Goal: Information Seeking & Learning: Learn about a topic

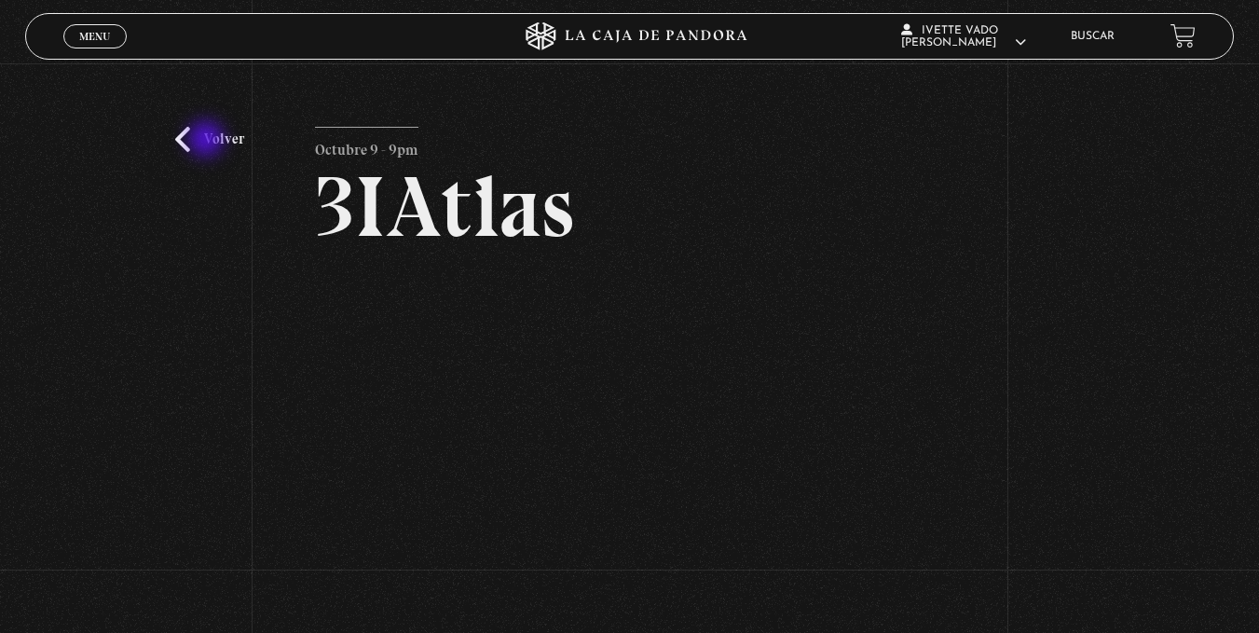
click at [209, 139] on link "Volver" at bounding box center [209, 139] width 69 height 25
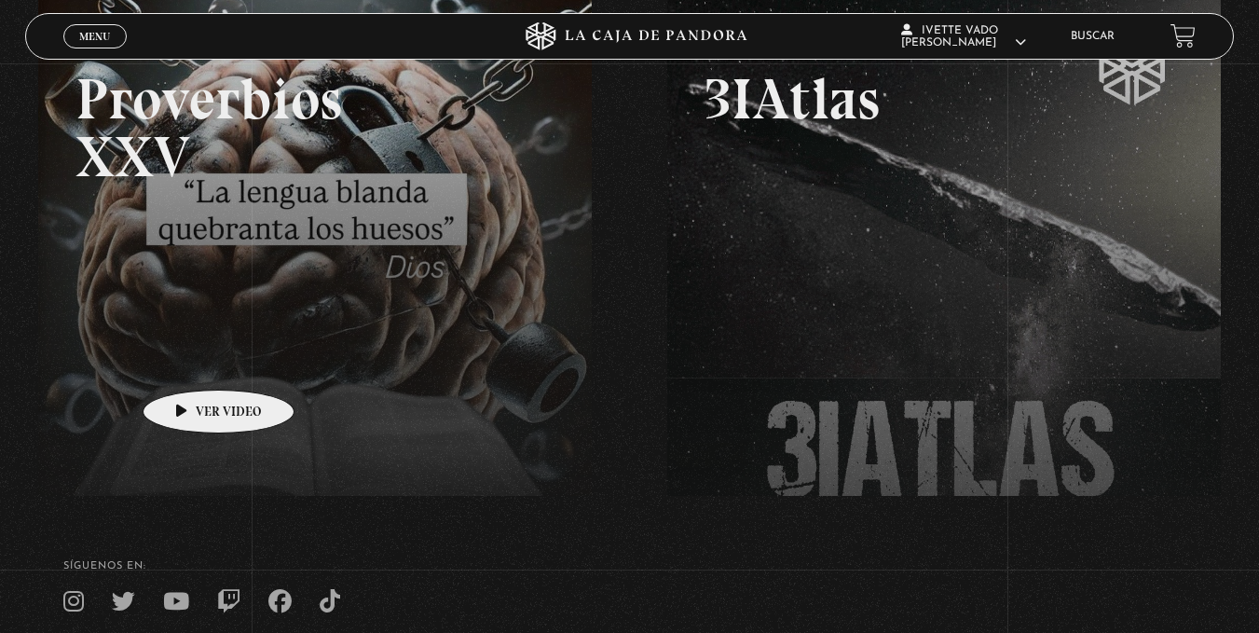
scroll to position [186, 0]
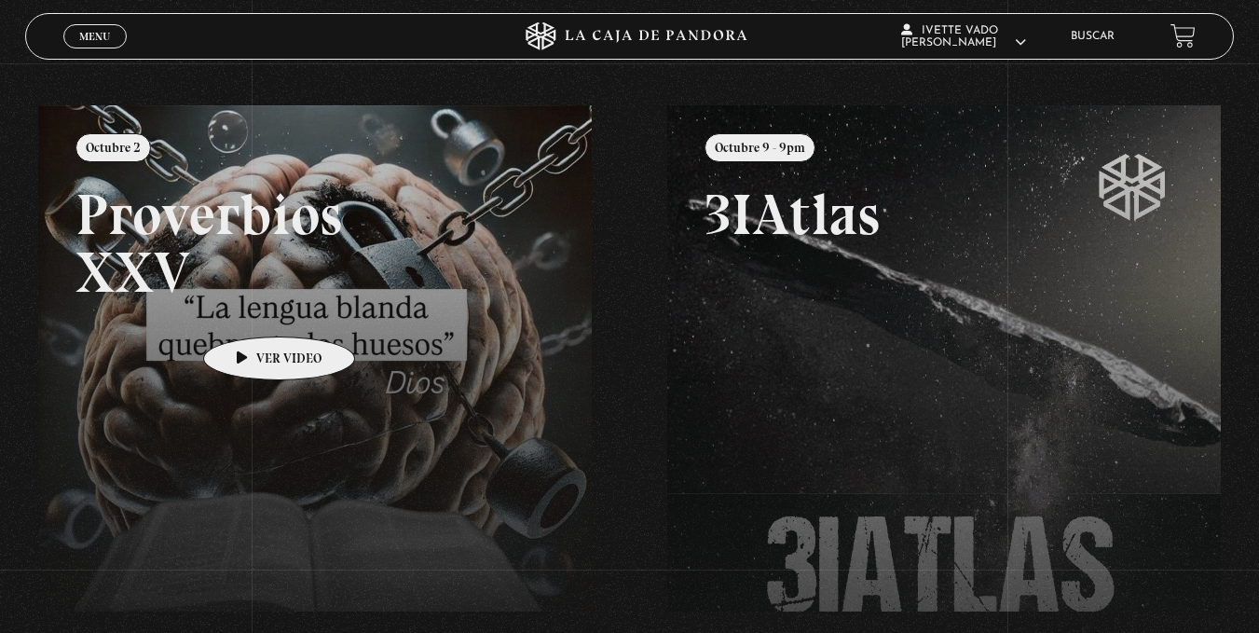
click at [250, 308] on link at bounding box center [667, 421] width 1259 height 633
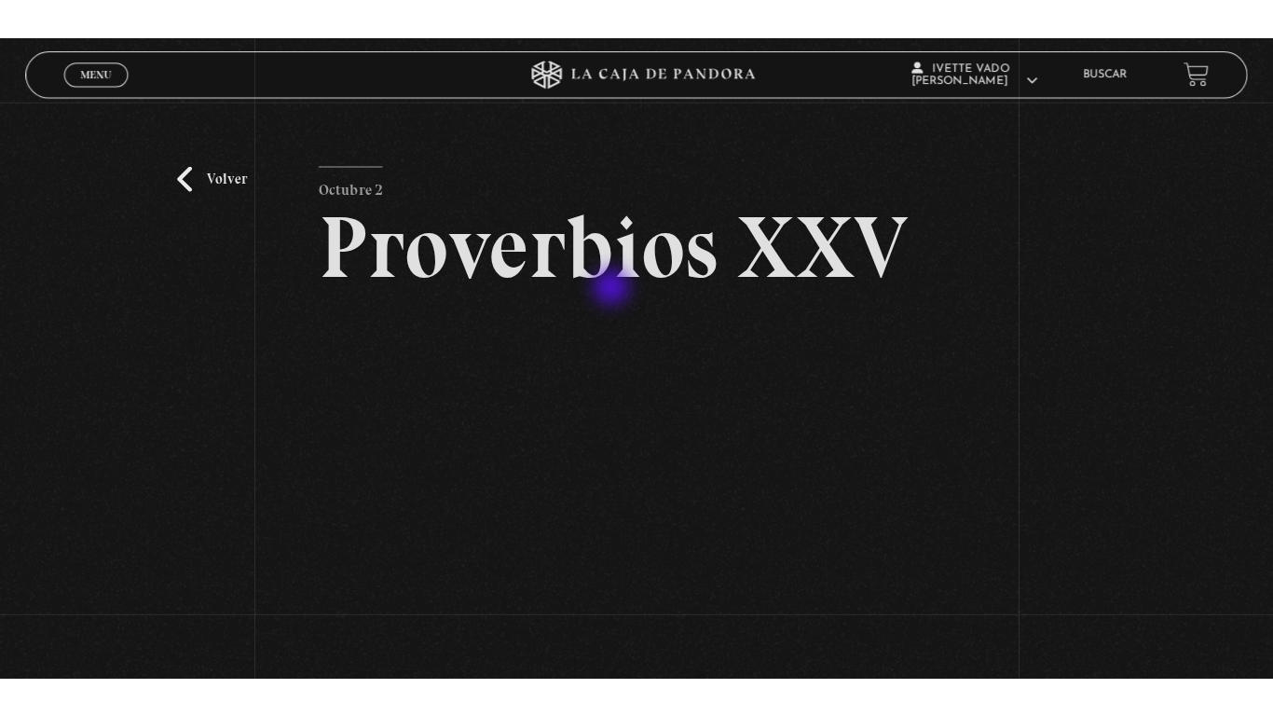
scroll to position [93, 0]
